Goal: Task Accomplishment & Management: Use online tool/utility

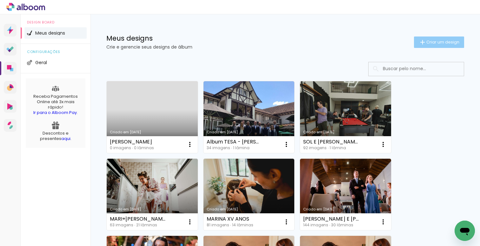
click at [442, 43] on span "Criar um design" at bounding box center [442, 42] width 33 height 4
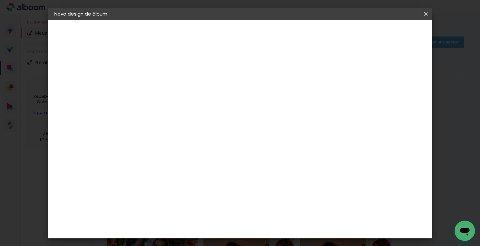
click at [158, 87] on input at bounding box center [158, 85] width 0 height 10
type input "SOL E [PERSON_NAME]"
type paper-input "SOL E [PERSON_NAME]"
click at [0, 0] on slot "Avançar" at bounding box center [0, 0] width 0 height 0
click at [185, 119] on input at bounding box center [174, 121] width 64 height 8
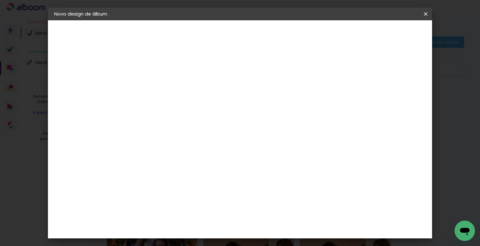
type input "s"
type input "silcolor"
type paper-input "silcolor"
click at [0, 0] on slot "Tamanho Livre" at bounding box center [0, 0] width 0 height 0
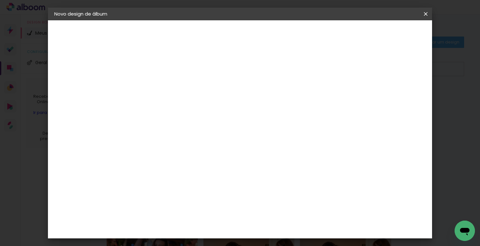
click at [0, 0] on slot "Tamanho Livre" at bounding box center [0, 0] width 0 height 0
click at [0, 0] on slot "Avançar" at bounding box center [0, 0] width 0 height 0
click at [390, 34] on span "Iniciar design" at bounding box center [375, 33] width 29 height 4
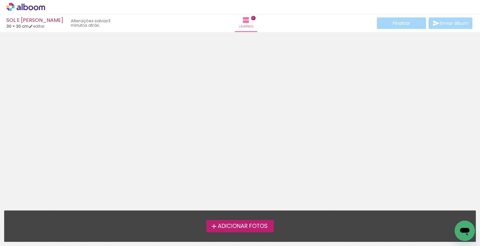
click at [224, 226] on span "Adicionar Fotos" at bounding box center [243, 226] width 50 height 6
click at [0, 0] on input "file" at bounding box center [0, 0] width 0 height 0
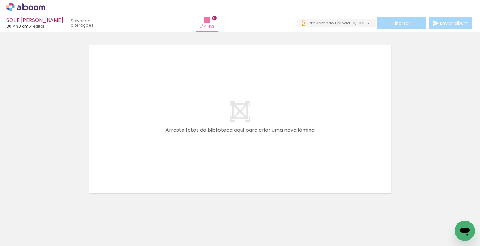
click at [234, 118] on quentale-layouter at bounding box center [239, 120] width 307 height 154
click at [237, 115] on quentale-layouter at bounding box center [239, 120] width 307 height 154
click at [44, 27] on link "editar" at bounding box center [37, 25] width 16 height 5
type input "30"
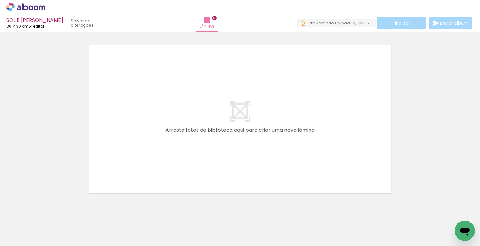
type input "60"
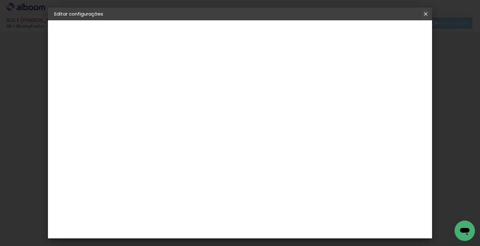
click at [426, 13] on iron-icon at bounding box center [426, 14] width 8 height 6
click at [427, 17] on iron-icon at bounding box center [426, 14] width 8 height 6
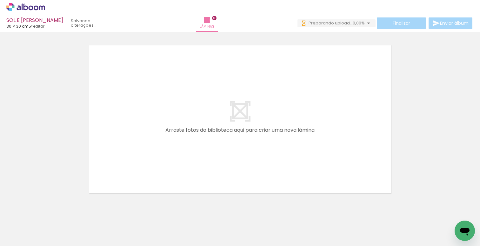
click at [33, 227] on iron-icon at bounding box center [32, 226] width 5 height 5
click at [53, 182] on div at bounding box center [240, 111] width 480 height 170
click at [27, 237] on span "Adicionar Fotos" at bounding box center [22, 237] width 19 height 7
click at [0, 0] on input "file" at bounding box center [0, 0] width 0 height 0
click at [365, 20] on iron-icon at bounding box center [369, 23] width 8 height 8
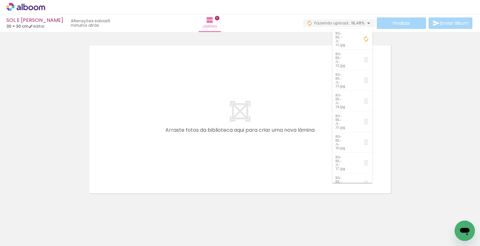
click at [62, 108] on div at bounding box center [240, 111] width 480 height 170
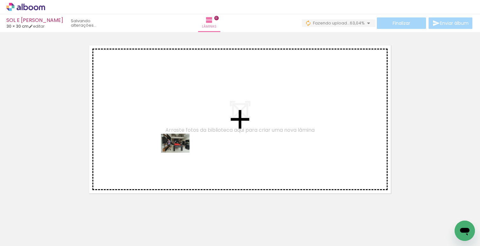
drag, startPoint x: 69, startPoint y: 227, endPoint x: 180, endPoint y: 152, distance: 133.4
click at [180, 152] on quentale-workspace at bounding box center [240, 123] width 480 height 246
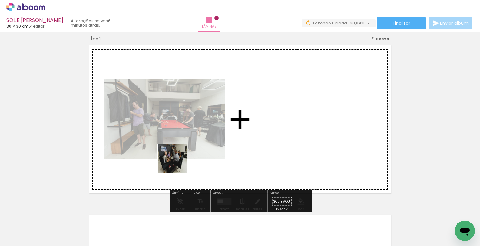
drag, startPoint x: 106, startPoint y: 225, endPoint x: 189, endPoint y: 147, distance: 114.3
click at [189, 147] on quentale-workspace at bounding box center [240, 123] width 480 height 246
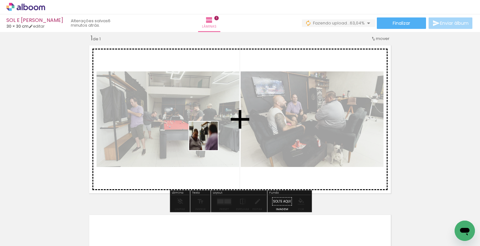
drag, startPoint x: 142, startPoint y: 229, endPoint x: 212, endPoint y: 134, distance: 118.1
click at [212, 134] on quentale-workspace at bounding box center [240, 123] width 480 height 246
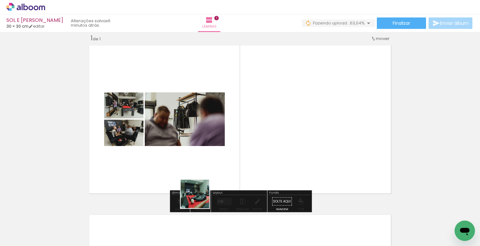
drag, startPoint x: 177, startPoint y: 230, endPoint x: 212, endPoint y: 170, distance: 69.6
click at [212, 170] on quentale-workspace at bounding box center [240, 123] width 480 height 246
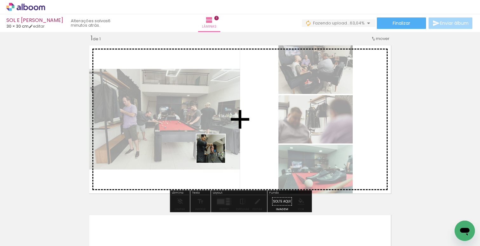
drag, startPoint x: 214, startPoint y: 228, endPoint x: 216, endPoint y: 154, distance: 74.6
click at [216, 154] on quentale-workspace at bounding box center [240, 123] width 480 height 246
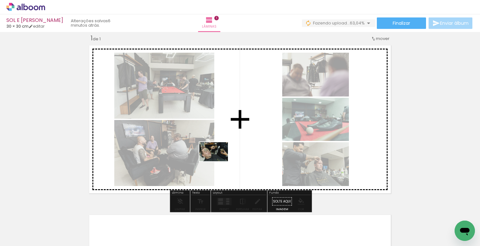
drag, startPoint x: 251, startPoint y: 227, endPoint x: 218, endPoint y: 161, distance: 73.5
click at [218, 161] on quentale-workspace at bounding box center [240, 123] width 480 height 246
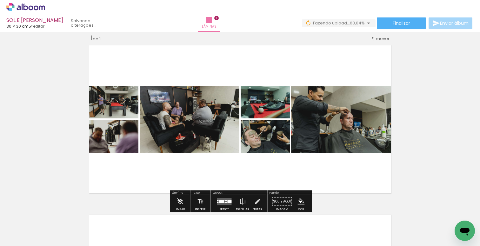
scroll to position [8, 0]
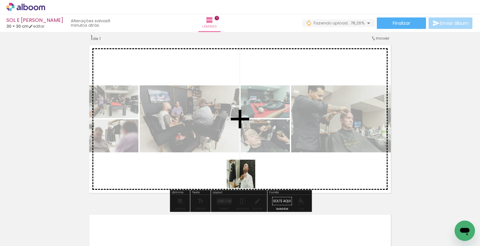
drag, startPoint x: 278, startPoint y: 227, endPoint x: 244, endPoint y: 178, distance: 59.5
click at [244, 178] on quentale-workspace at bounding box center [240, 123] width 480 height 246
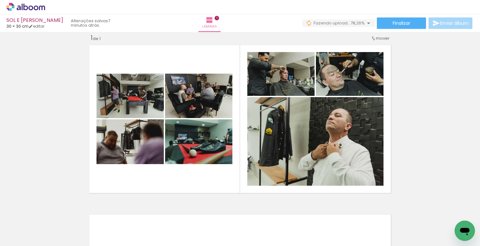
scroll to position [0, 0]
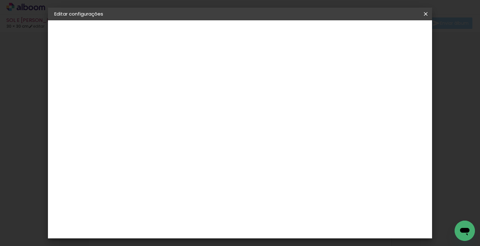
click at [424, 12] on iron-icon at bounding box center [426, 14] width 8 height 6
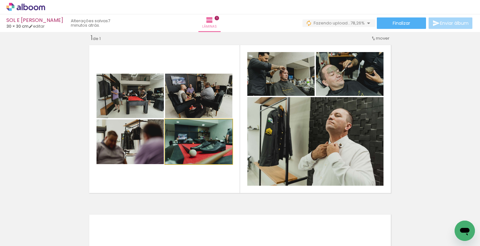
click at [207, 139] on quentale-photo at bounding box center [198, 141] width 67 height 45
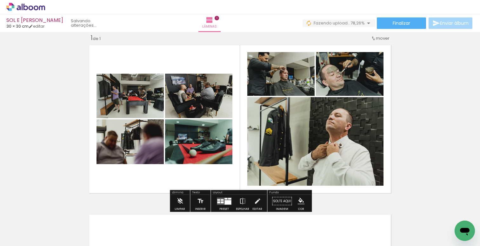
click at [196, 150] on quentale-photo at bounding box center [198, 141] width 67 height 45
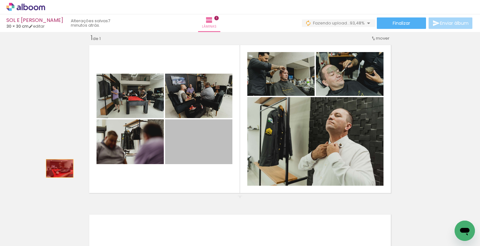
drag, startPoint x: 196, startPoint y: 152, endPoint x: 58, endPoint y: 157, distance: 137.8
click at [58, 157] on div "Inserir lâmina 1 de 1" at bounding box center [240, 195] width 480 height 339
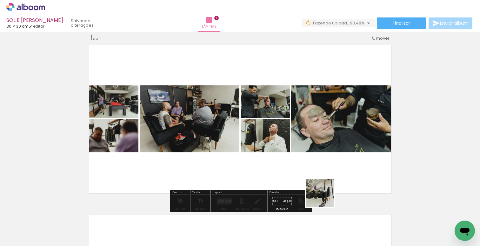
drag, startPoint x: 320, startPoint y: 228, endPoint x: 344, endPoint y: 66, distance: 163.3
click at [344, 66] on quentale-workspace at bounding box center [240, 123] width 480 height 246
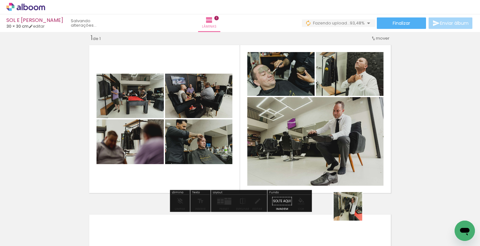
drag, startPoint x: 353, startPoint y: 222, endPoint x: 346, endPoint y: 154, distance: 68.5
click at [346, 154] on quentale-workspace at bounding box center [240, 123] width 480 height 246
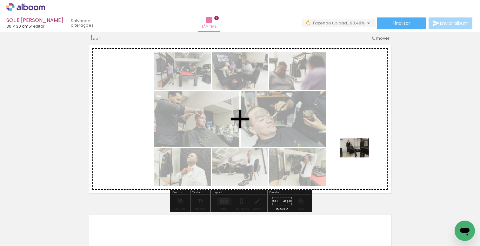
drag, startPoint x: 386, startPoint y: 218, endPoint x: 359, endPoint y: 157, distance: 66.5
click at [359, 157] on quentale-workspace at bounding box center [240, 123] width 480 height 246
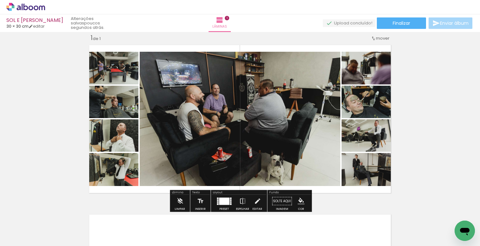
click at [223, 202] on div at bounding box center [224, 200] width 10 height 7
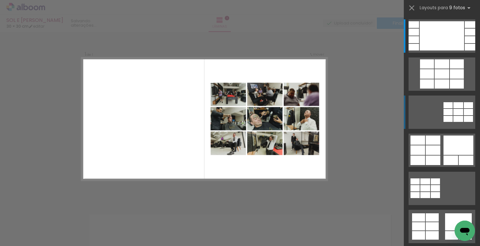
scroll to position [8, 0]
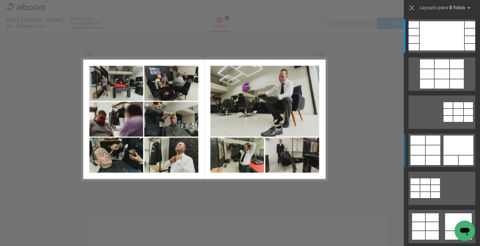
click at [465, 43] on div at bounding box center [470, 39] width 10 height 7
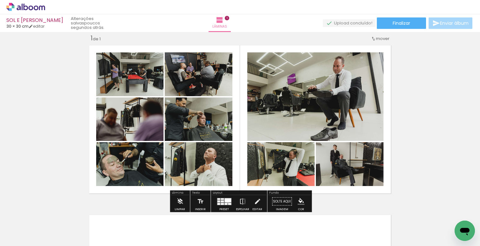
click at [226, 202] on div at bounding box center [227, 200] width 7 height 4
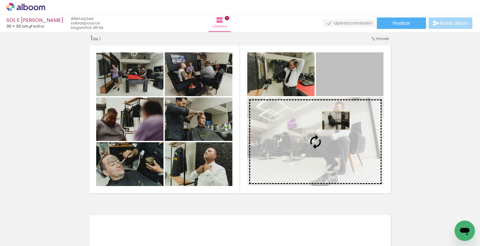
drag, startPoint x: 338, startPoint y: 81, endPoint x: 336, endPoint y: 120, distance: 39.4
click at [0, 0] on slot at bounding box center [0, 0] width 0 height 0
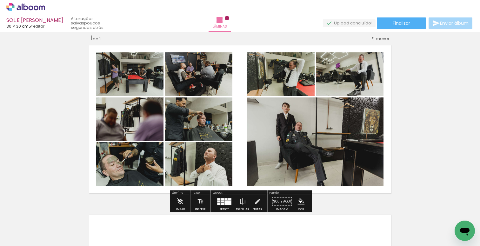
click at [425, 101] on div "Inserir lâmina 1 de 1" at bounding box center [240, 195] width 480 height 339
click at [421, 152] on div "Inserir lâmina 1 de 1" at bounding box center [240, 195] width 480 height 339
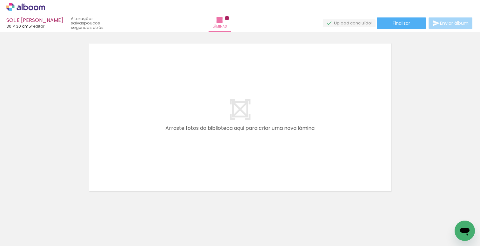
scroll to position [0, 173]
drag, startPoint x: 248, startPoint y: 227, endPoint x: 191, endPoint y: 168, distance: 82.1
click at [191, 168] on quentale-workspace at bounding box center [240, 123] width 480 height 246
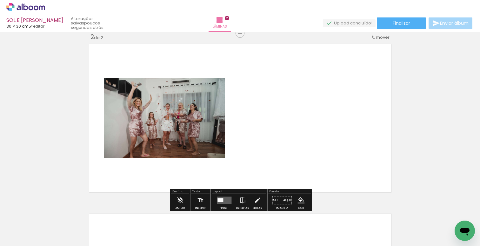
scroll to position [177, 0]
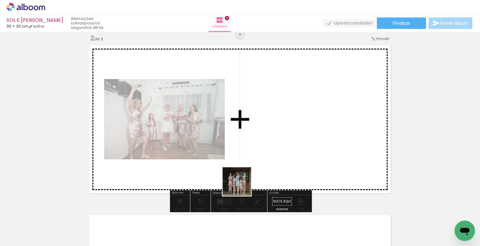
drag, startPoint x: 276, startPoint y: 227, endPoint x: 217, endPoint y: 129, distance: 114.0
click at [217, 129] on quentale-workspace at bounding box center [240, 123] width 480 height 246
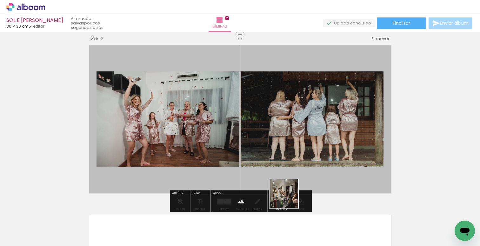
drag, startPoint x: 309, startPoint y: 224, endPoint x: 274, endPoint y: 160, distance: 72.6
click at [274, 160] on quentale-workspace at bounding box center [240, 123] width 480 height 246
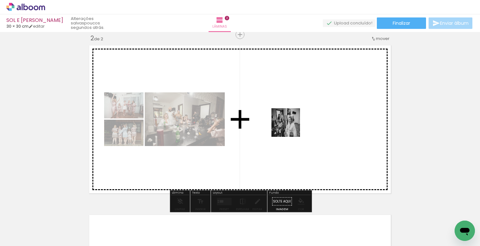
drag, startPoint x: 362, startPoint y: 233, endPoint x: 288, endPoint y: 123, distance: 132.5
click at [288, 123] on quentale-workspace at bounding box center [240, 123] width 480 height 246
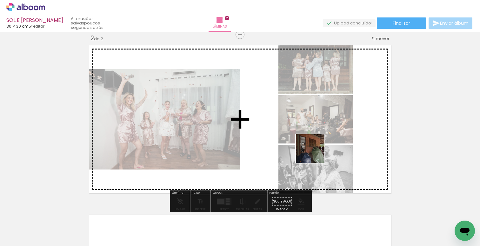
drag, startPoint x: 385, startPoint y: 220, endPoint x: 310, endPoint y: 149, distance: 102.6
click at [310, 149] on quentale-workspace at bounding box center [240, 123] width 480 height 246
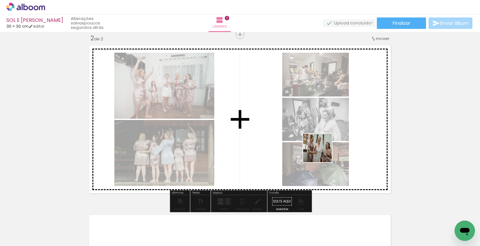
drag, startPoint x: 418, startPoint y: 223, endPoint x: 307, endPoint y: 142, distance: 137.6
click at [307, 142] on quentale-workspace at bounding box center [240, 123] width 480 height 246
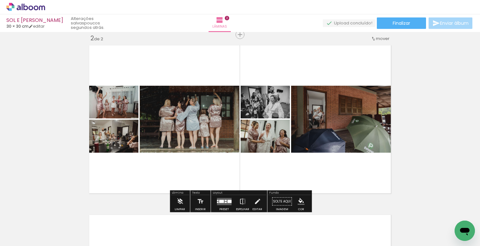
scroll to position [0, 255]
click at [224, 200] on div at bounding box center [225, 200] width 2 height 1
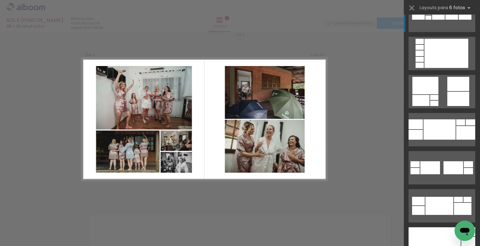
scroll to position [175, 0]
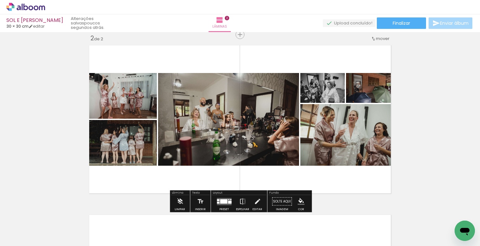
click at [221, 198] on quentale-layouter at bounding box center [224, 201] width 15 height 7
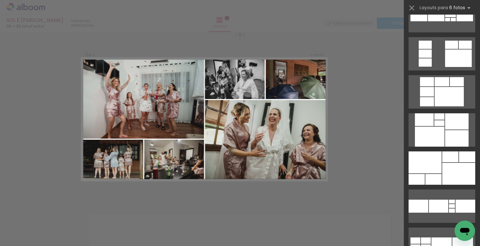
scroll to position [440, 0]
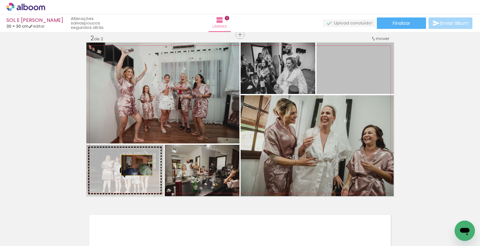
drag, startPoint x: 340, startPoint y: 82, endPoint x: 136, endPoint y: 166, distance: 220.4
click at [0, 0] on slot at bounding box center [0, 0] width 0 height 0
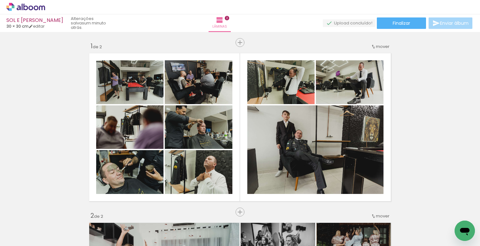
scroll to position [0, 255]
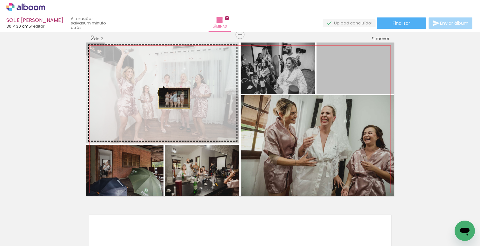
drag, startPoint x: 335, startPoint y: 84, endPoint x: 168, endPoint y: 97, distance: 168.1
click at [0, 0] on slot at bounding box center [0, 0] width 0 height 0
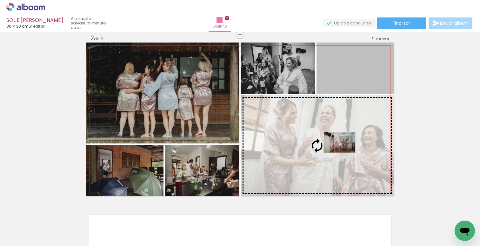
drag, startPoint x: 354, startPoint y: 73, endPoint x: 340, endPoint y: 142, distance: 70.9
click at [0, 0] on slot at bounding box center [0, 0] width 0 height 0
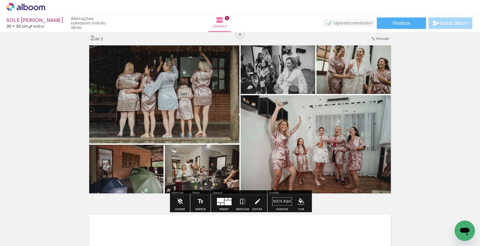
click at [417, 117] on div "Inserir lâmina 1 de 2 Inserir lâmina 2 de 2" at bounding box center [240, 111] width 480 height 509
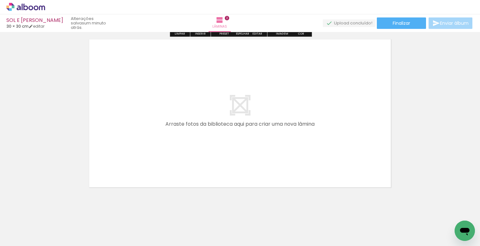
scroll to position [359, 0]
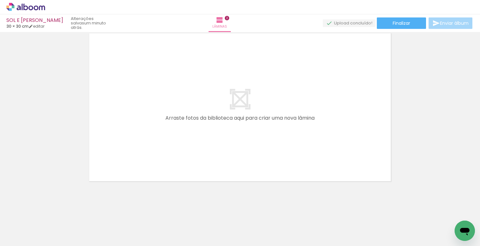
drag, startPoint x: 384, startPoint y: 230, endPoint x: 321, endPoint y: 165, distance: 90.0
click at [321, 165] on quentale-workspace at bounding box center [240, 123] width 480 height 246
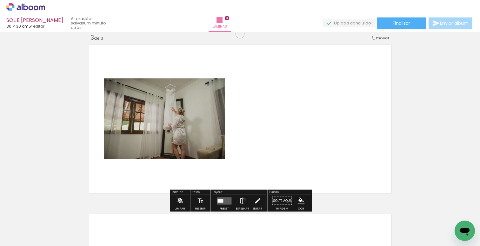
scroll to position [347, 0]
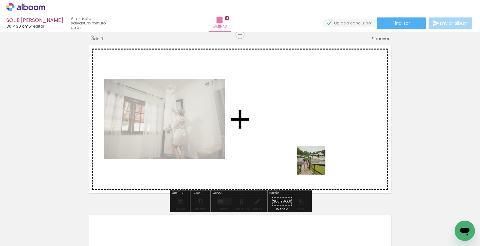
drag, startPoint x: 411, startPoint y: 222, endPoint x: 312, endPoint y: 163, distance: 115.1
click at [312, 163] on quentale-workspace at bounding box center [240, 123] width 480 height 246
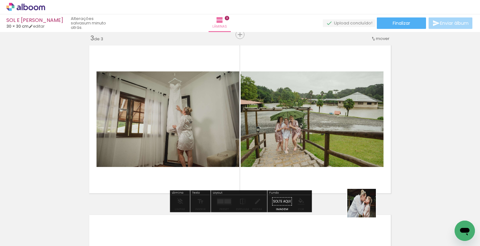
drag, startPoint x: 438, startPoint y: 225, endPoint x: 293, endPoint y: 145, distance: 165.6
click at [293, 145] on quentale-workspace at bounding box center [240, 123] width 480 height 246
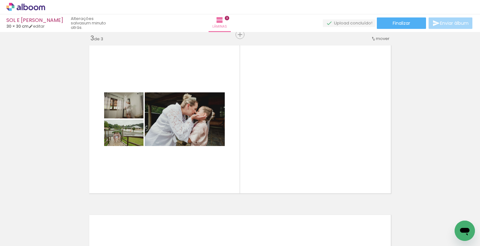
scroll to position [0, 483]
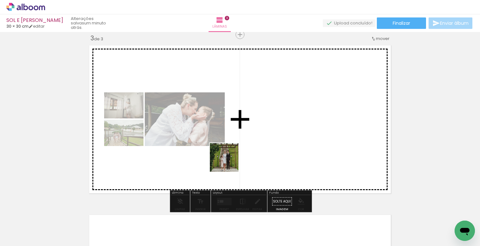
drag, startPoint x: 266, startPoint y: 229, endPoint x: 222, endPoint y: 148, distance: 92.6
click at [222, 148] on quentale-workspace at bounding box center [240, 123] width 480 height 246
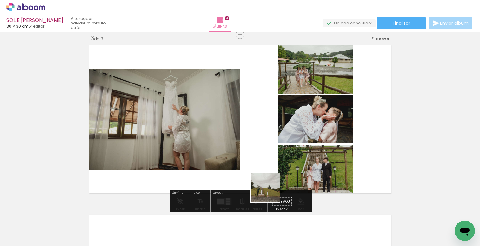
drag, startPoint x: 297, startPoint y: 226, endPoint x: 244, endPoint y: 165, distance: 81.0
click at [244, 165] on quentale-workspace at bounding box center [240, 123] width 480 height 246
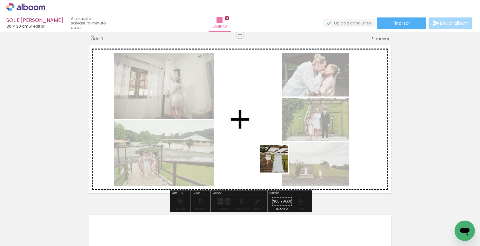
drag, startPoint x: 328, startPoint y: 221, endPoint x: 266, endPoint y: 151, distance: 92.4
click at [266, 151] on quentale-workspace at bounding box center [240, 123] width 480 height 246
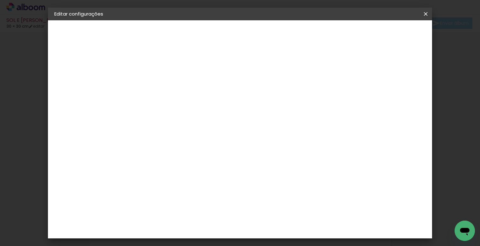
click at [423, 13] on iron-icon at bounding box center [426, 14] width 8 height 6
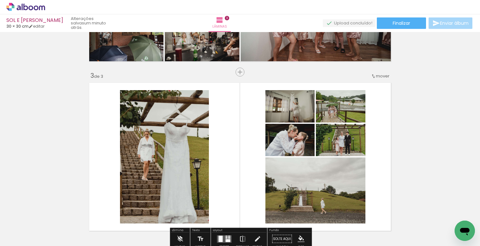
scroll to position [309, 0]
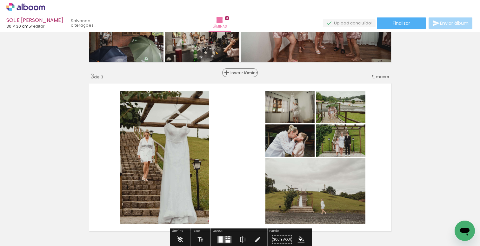
click at [241, 73] on span "Inserir lâmina" at bounding box center [242, 73] width 25 height 4
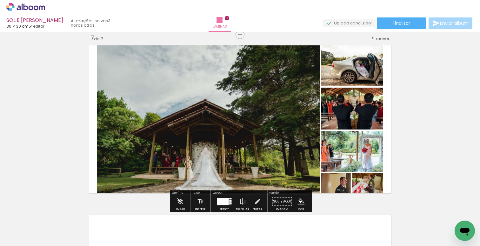
scroll to position [0, 1231]
